Goal: Find specific page/section: Find specific page/section

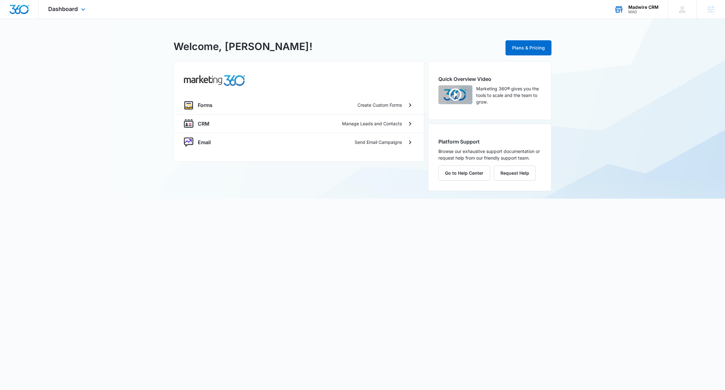
click at [647, 6] on div "Madwire CRM" at bounding box center [644, 7] width 30 height 5
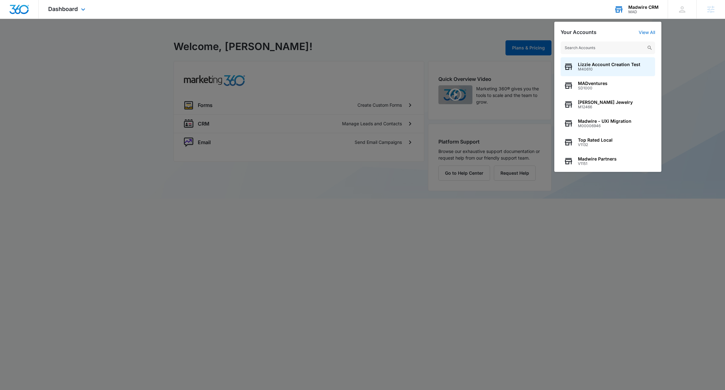
click at [628, 49] on input "text" at bounding box center [608, 48] width 95 height 13
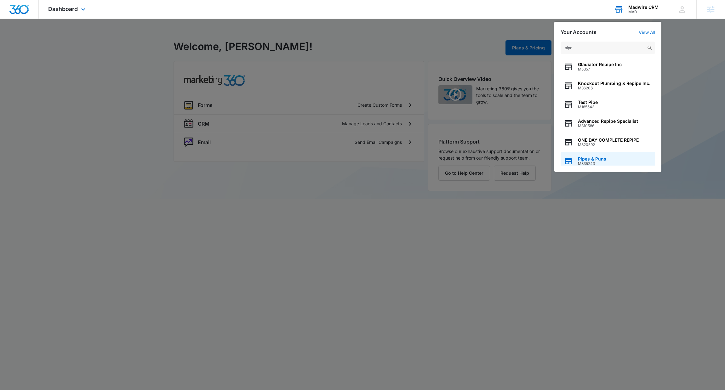
type input "pipe"
click at [595, 163] on span "M335243" at bounding box center [592, 164] width 28 height 4
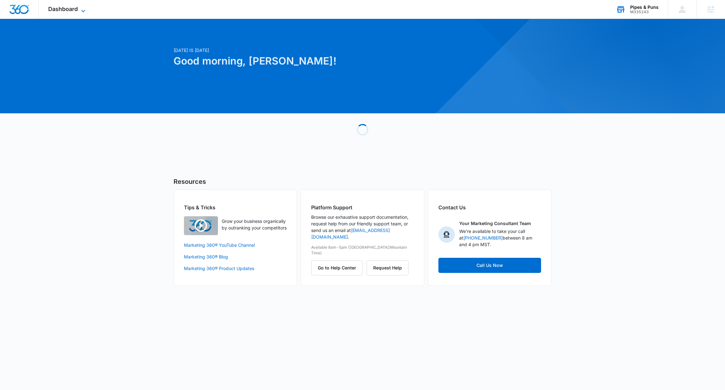
click at [75, 10] on span "Dashboard" at bounding box center [63, 9] width 30 height 7
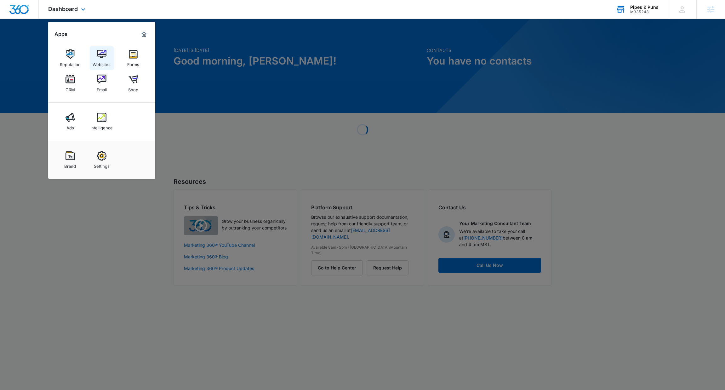
click at [96, 56] on link "Websites" at bounding box center [102, 58] width 24 height 24
